Goal: Information Seeking & Learning: Learn about a topic

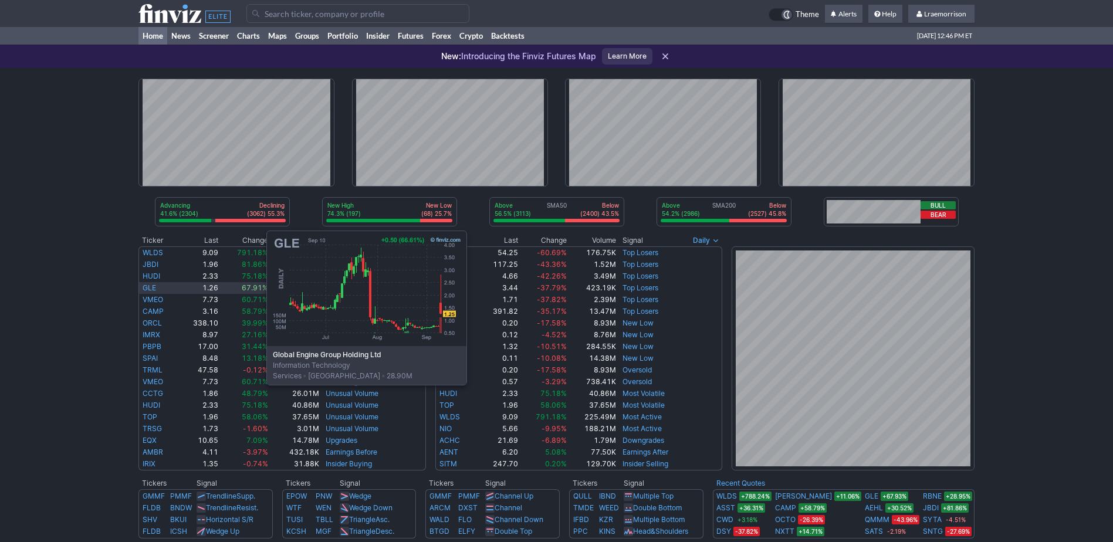
click at [149, 286] on link "GLE" at bounding box center [149, 287] width 13 height 9
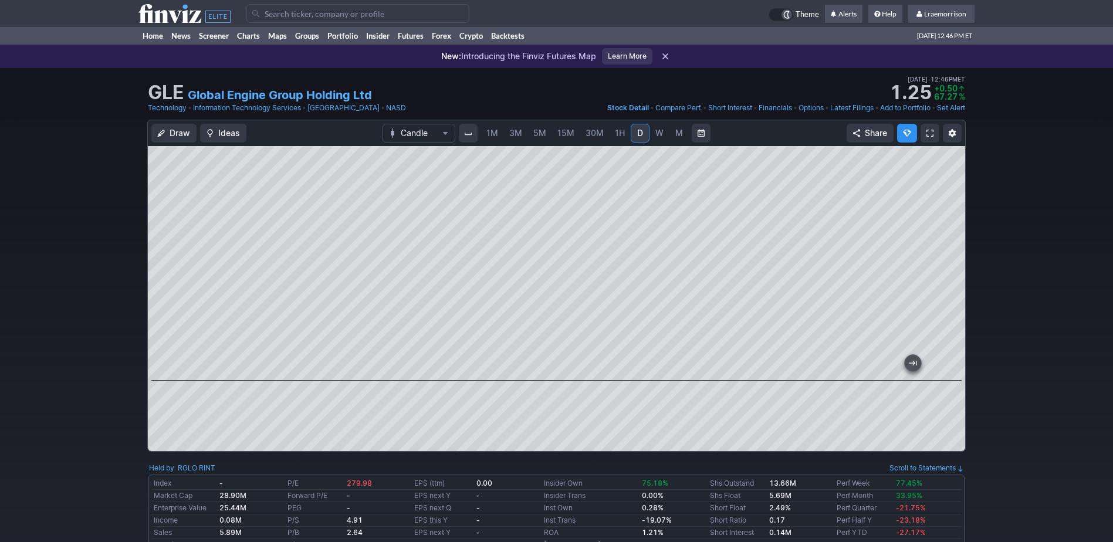
click at [490, 137] on span "1M" at bounding box center [493, 133] width 12 height 10
